Goal: Information Seeking & Learning: Learn about a topic

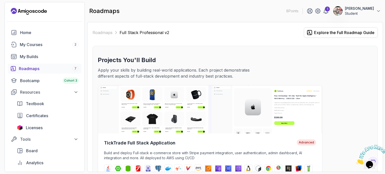
click at [385, 80] on section "8 Points 1 [PERSON_NAME] Student Home My Courses 2 My Builds Roadmaps 7 Bootcam…" at bounding box center [192, 87] width 385 height 174
click at [105, 31] on link "Roadmaps" at bounding box center [103, 33] width 20 height 6
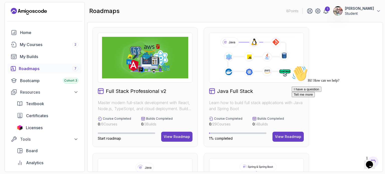
drag, startPoint x: 385, startPoint y: 58, endPoint x: 385, endPoint y: 73, distance: 15.3
click at [385, 73] on section "8 Points 1 [PERSON_NAME] Student Home My Courses 2 My Builds Roadmaps 7 Bootcam…" at bounding box center [192, 87] width 385 height 174
click at [318, 97] on div "I have a question Tell me more" at bounding box center [337, 92] width 90 height 11
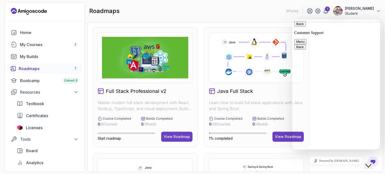
click at [296, 24] on div "Back Customer Support" at bounding box center [336, 28] width 84 height 14
click at [299, 27] on button "Back" at bounding box center [300, 23] width 12 height 5
click at [250, 22] on main "roadmaps 8 Points 1 [PERSON_NAME] Student Full Stack Professional v2 Master mod…" at bounding box center [235, 87] width 296 height 170
click at [170, 13] on div "roadmaps 8 Points 1 [PERSON_NAME] Student" at bounding box center [235, 11] width 296 height 18
click at [368, 163] on icon "Close Chat This icon closes the chat window." at bounding box center [369, 166] width 6 height 6
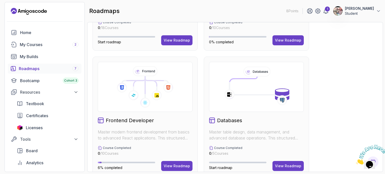
scroll to position [241, 0]
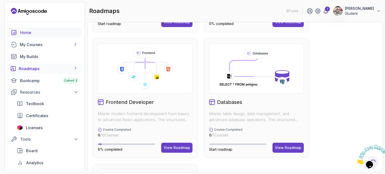
click at [33, 32] on div "Home" at bounding box center [49, 33] width 58 height 6
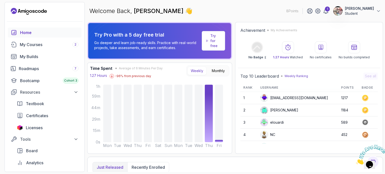
click at [385, 83] on section "8 Points 1 [PERSON_NAME] Student Home My Courses 2 My Builds Roadmaps 7 Bootcam…" at bounding box center [192, 87] width 385 height 174
click at [37, 43] on div "My Courses 2" at bounding box center [49, 45] width 59 height 6
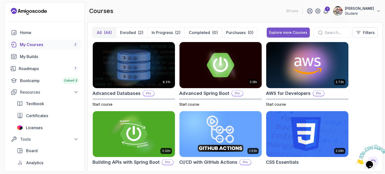
click at [274, 34] on div "Explore more Courses" at bounding box center [288, 32] width 38 height 5
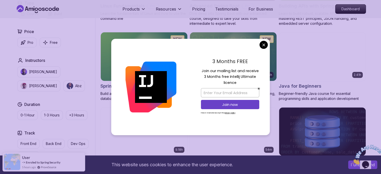
scroll to position [241, 0]
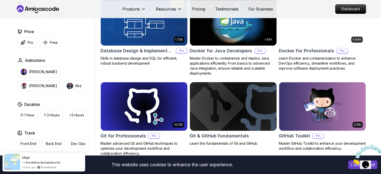
scroll to position [481, 0]
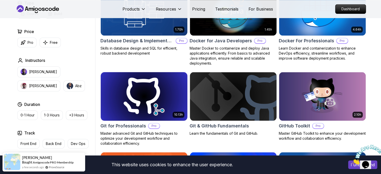
drag, startPoint x: 305, startPoint y: 119, endPoint x: 169, endPoint y: 103, distance: 136.6
click at [169, 103] on img at bounding box center [144, 96] width 91 height 51
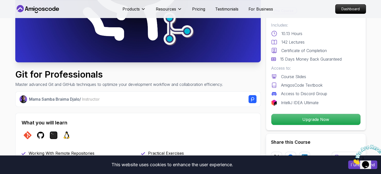
scroll to position [150, 0]
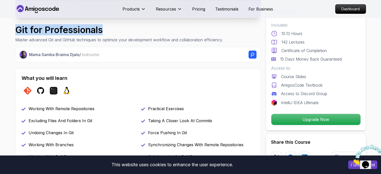
drag, startPoint x: 3, startPoint y: 28, endPoint x: 108, endPoint y: 34, distance: 105.0
copy h1 "Git for Professionals"
